Goal: Feedback & Contribution: Contribute content

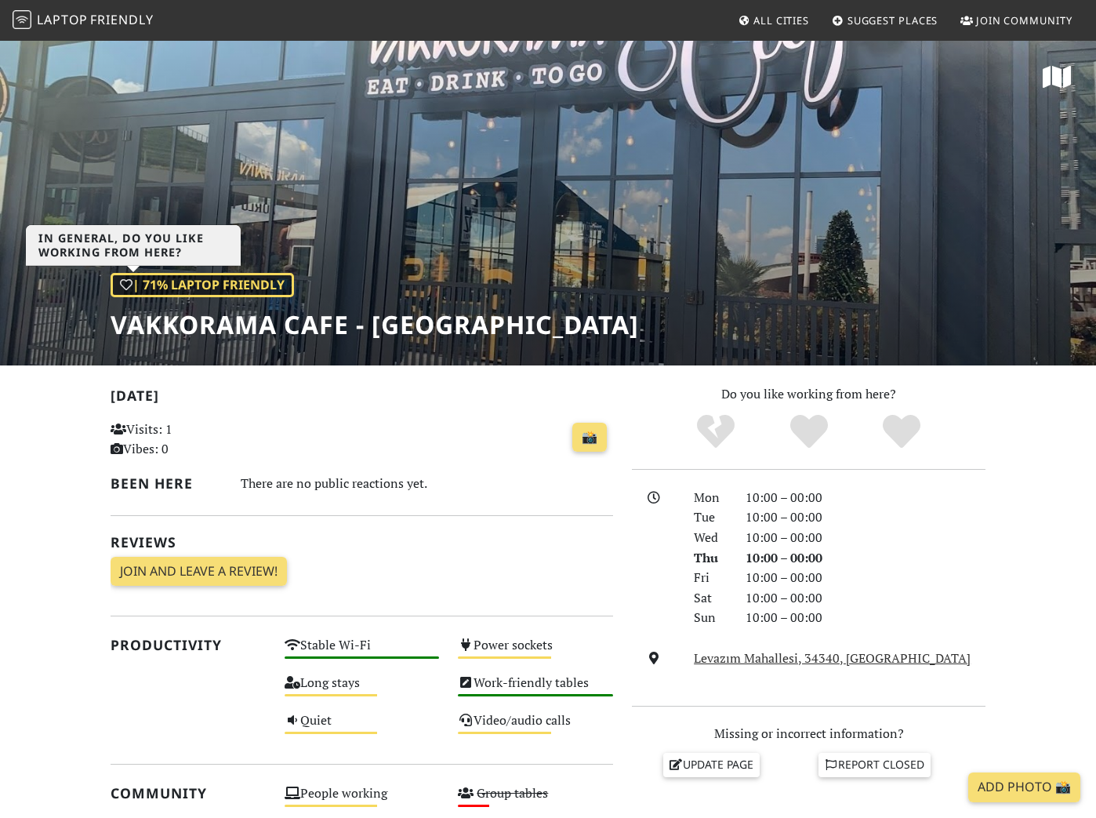
drag, startPoint x: 151, startPoint y: 281, endPoint x: 213, endPoint y: 285, distance: 62.9
click at [213, 285] on div "| 71% Laptop Friendly" at bounding box center [202, 285] width 183 height 25
